Goal: Information Seeking & Learning: Learn about a topic

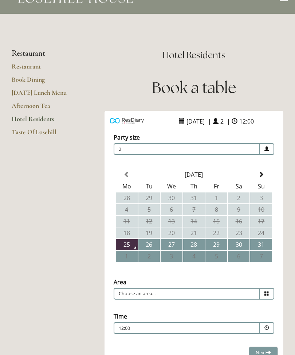
scroll to position [17, 0]
click at [264, 243] on td "31" at bounding box center [261, 244] width 22 height 11
click at [268, 293] on icon at bounding box center [267, 293] width 5 height 5
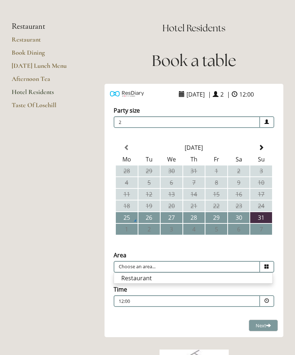
scroll to position [44, 0]
click at [152, 278] on li "Restaurant" at bounding box center [193, 278] width 158 height 10
type input "Restaurant"
click at [267, 298] on span at bounding box center [267, 301] width 14 height 12
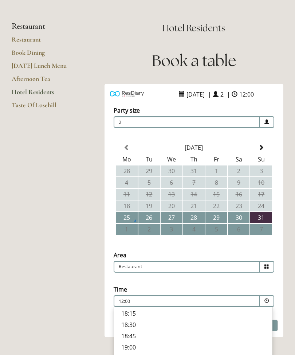
scroll to position [245, 0]
click at [73, 272] on main "Restaurant Restaurant Book Dining Sunday Lunch Menu Afternoon Tea Hotel Residen…" at bounding box center [147, 246] width 295 height 518
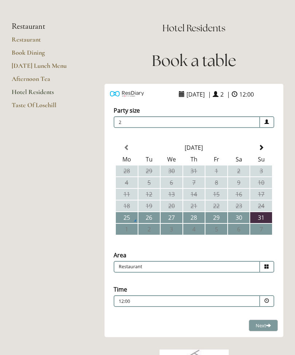
click at [34, 36] on link "Restaurant" at bounding box center [47, 41] width 70 height 13
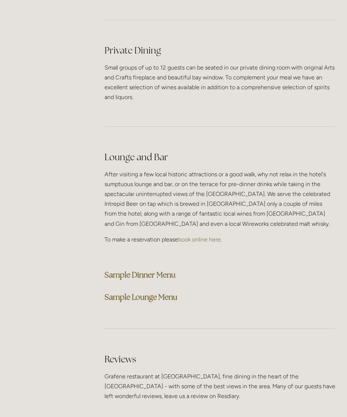
scroll to position [1740, 0]
click at [155, 292] on strong "Sample Lounge Menu" at bounding box center [141, 297] width 73 height 10
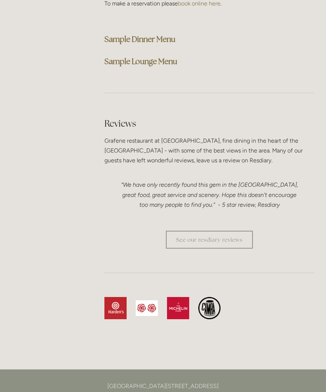
scroll to position [2071, 0]
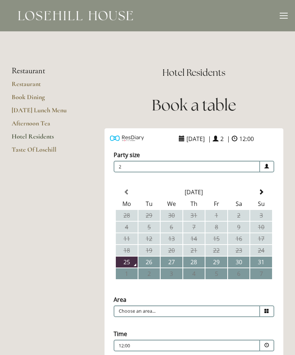
click at [32, 85] on link "Restaurant" at bounding box center [47, 86] width 70 height 13
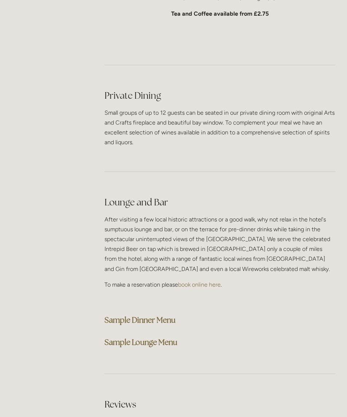
scroll to position [1695, 0]
click at [154, 315] on strong "Sample Dinner Menu" at bounding box center [140, 320] width 71 height 10
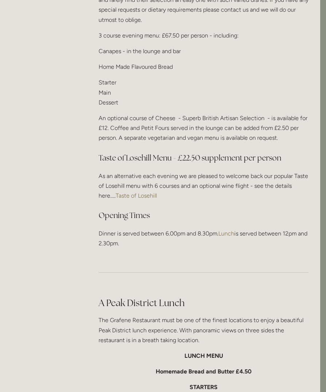
scroll to position [885, 6]
click at [147, 193] on link "Taste of Losehill" at bounding box center [136, 196] width 41 height 7
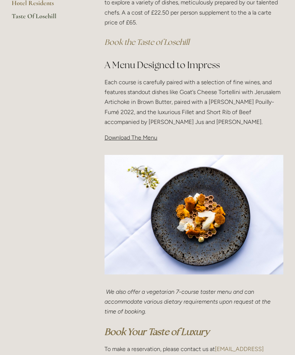
scroll to position [211, 0]
click at [149, 135] on span "Download The Menu" at bounding box center [131, 137] width 53 height 7
click at [130, 133] on p "Download The Menu" at bounding box center [194, 138] width 179 height 10
click at [151, 138] on span "Download The Menu" at bounding box center [131, 137] width 53 height 7
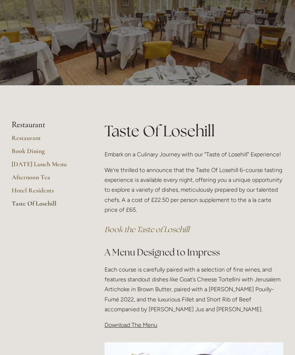
scroll to position [0, 0]
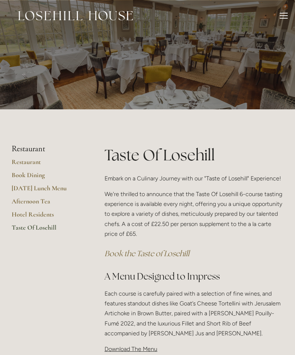
click at [40, 199] on link "Afternoon Tea" at bounding box center [47, 203] width 70 height 13
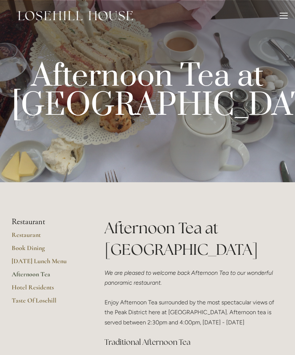
click at [31, 234] on link "Restaurant" at bounding box center [47, 237] width 70 height 13
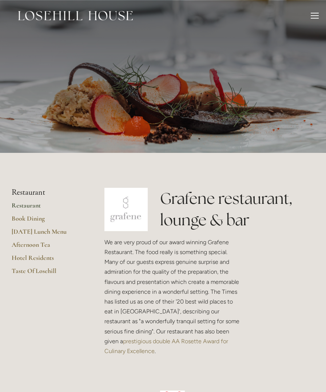
click at [56, 231] on link "[DATE] Lunch Menu" at bounding box center [47, 234] width 70 height 13
